Goal: Information Seeking & Learning: Learn about a topic

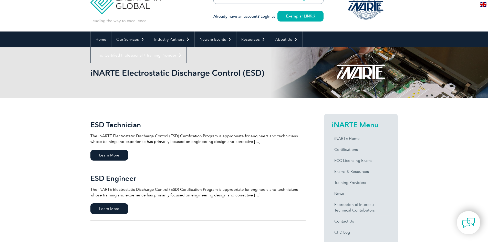
scroll to position [26, 0]
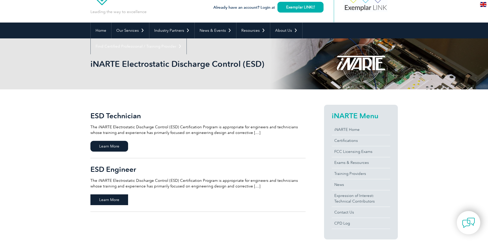
click at [121, 201] on span "Learn More" at bounding box center [109, 199] width 38 height 11
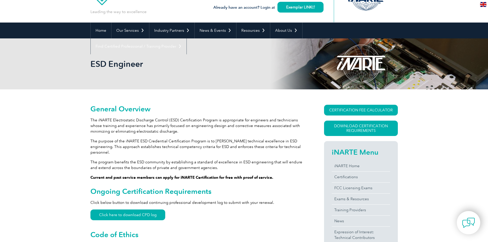
scroll to position [51, 0]
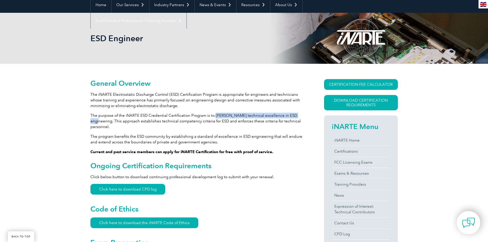
drag, startPoint x: 213, startPoint y: 114, endPoint x: 294, endPoint y: 114, distance: 80.9
click at [294, 114] on p "The purpose of the iNARTE ESD Credential Certification Program is to [PERSON_NA…" at bounding box center [197, 121] width 215 height 17
copy p "[PERSON_NAME] technical excellence in ESD engineering"
